Goal: Task Accomplishment & Management: Manage account settings

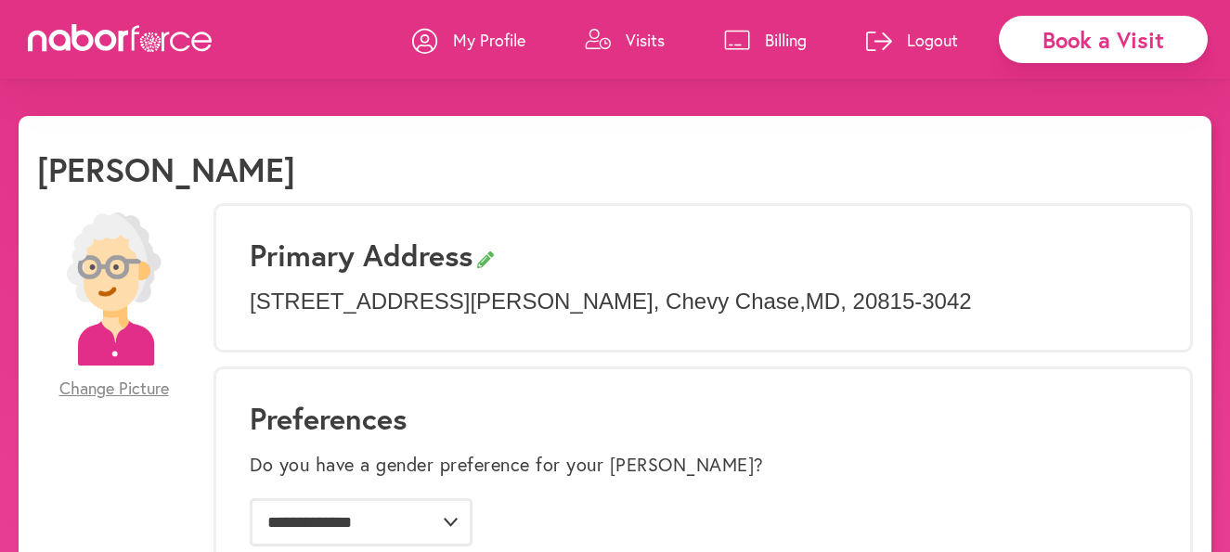
click at [777, 36] on p "Billing" at bounding box center [786, 40] width 42 height 22
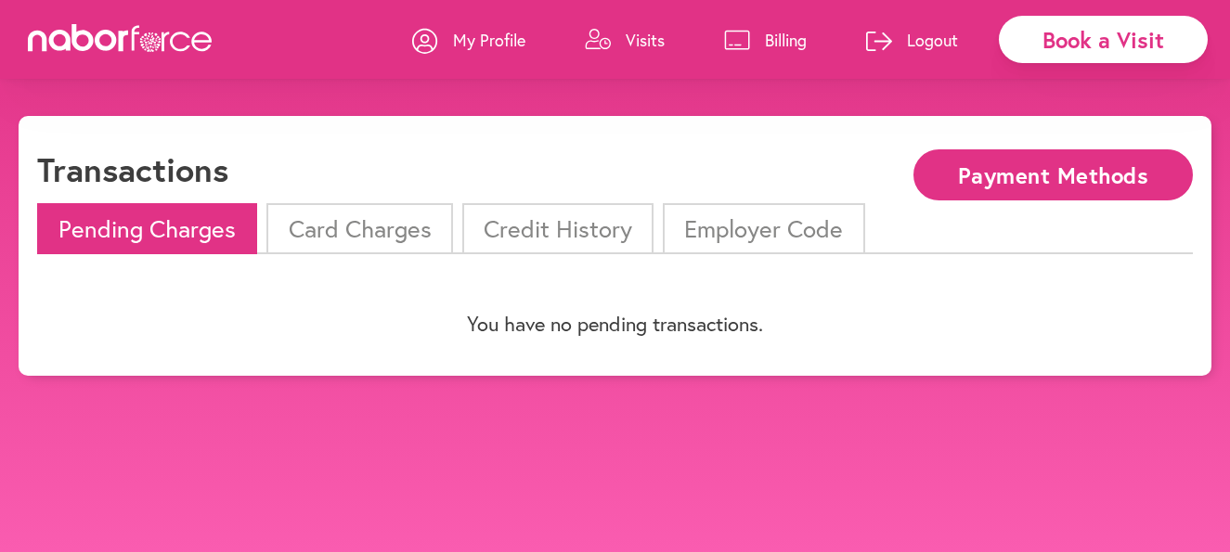
click at [370, 234] on li "Card Charges" at bounding box center [359, 228] width 186 height 51
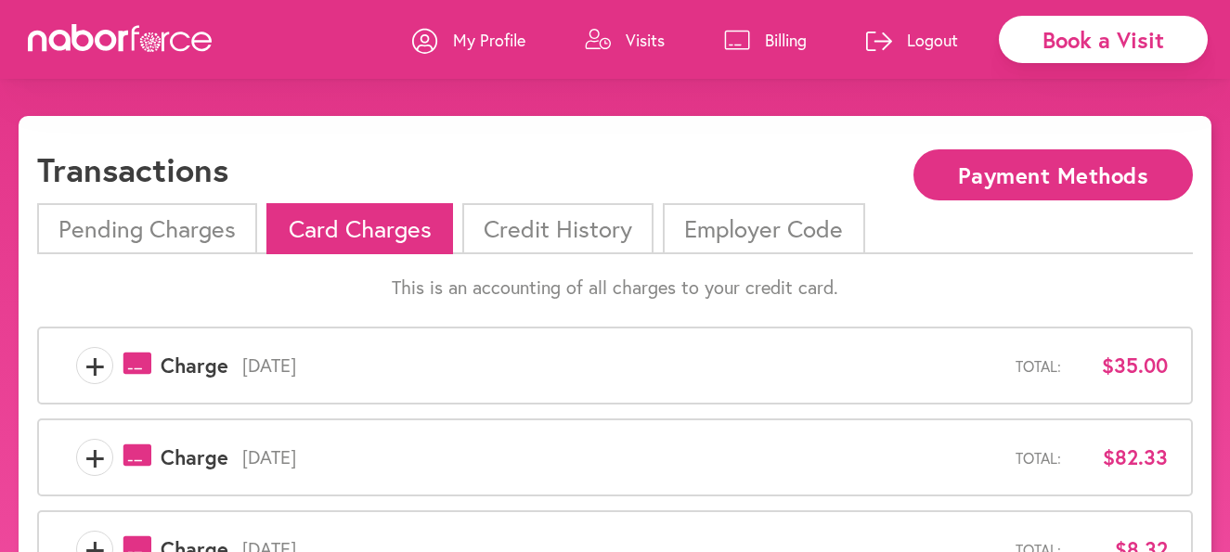
click at [95, 363] on span "+" at bounding box center [94, 365] width 35 height 37
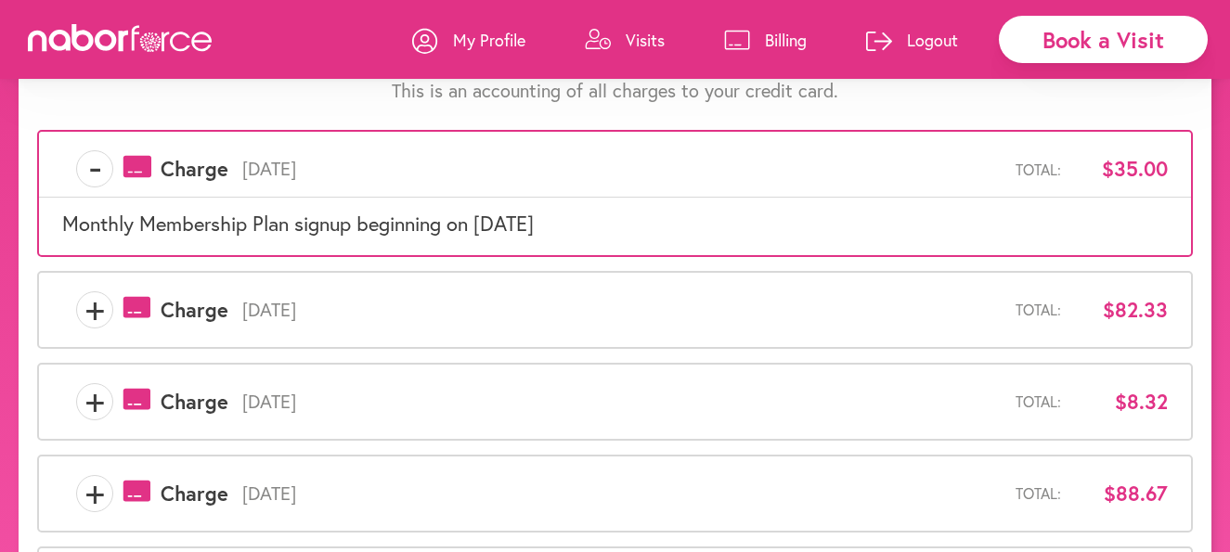
scroll to position [80, 0]
